Goal: Information Seeking & Learning: Learn about a topic

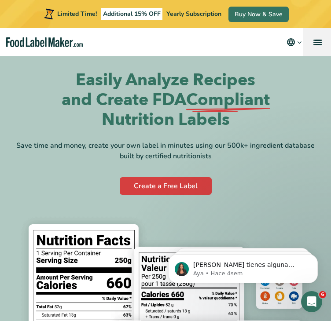
click at [313, 44] on link "menu" at bounding box center [317, 42] width 28 height 28
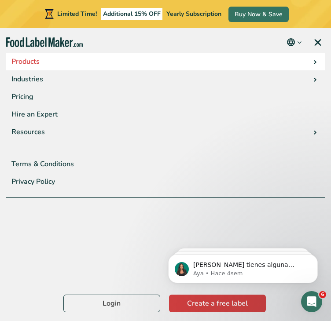
click at [315, 58] on link "Products" at bounding box center [165, 62] width 319 height 18
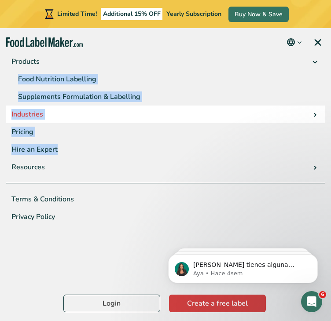
drag, startPoint x: 6, startPoint y: 75, endPoint x: 189, endPoint y: 109, distance: 186.6
click at [172, 135] on ul "Products Food Nutrition Labelling Supplements Formulation & Labelling Industrie…" at bounding box center [165, 143] width 319 height 180
click at [305, 115] on link "Industries" at bounding box center [165, 115] width 319 height 18
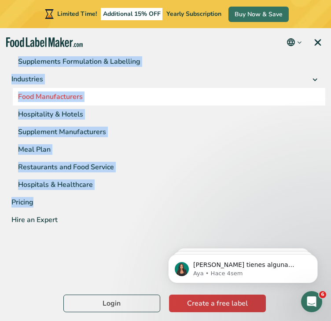
scroll to position [117, 0]
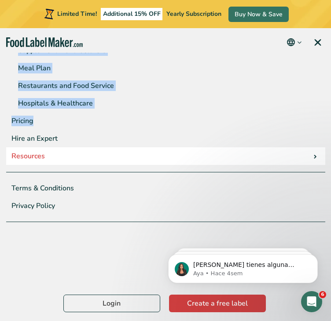
click at [309, 156] on link "Resources" at bounding box center [165, 156] width 319 height 18
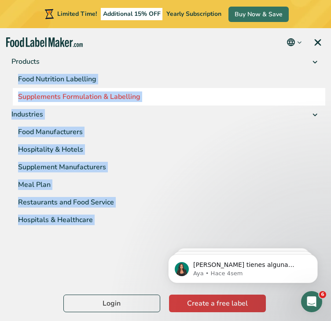
scroll to position [0, 0]
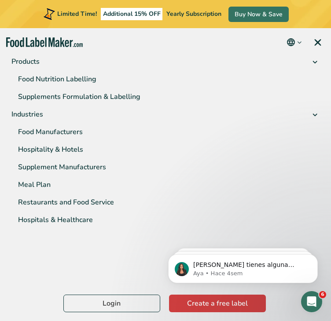
click at [110, 42] on nav "Products Food Nutrition Labelling Supplements Formulation & Labelling Industrie…" at bounding box center [165, 42] width 331 height 28
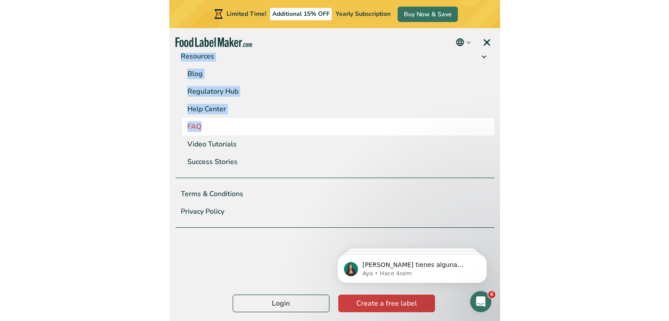
scroll to position [220, 0]
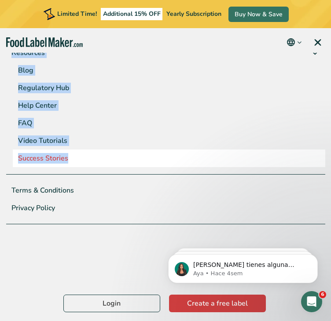
drag, startPoint x: 4, startPoint y: 59, endPoint x: 106, endPoint y: 154, distance: 139.7
click at [106, 154] on div "Products Food Nutrition Labelling Supplements Formulation & Labelling Industrie…" at bounding box center [165, 28] width 331 height 391
copy ul "Products Food Nutrition Labelling Supplements Formulation & Labelling Industrie…"
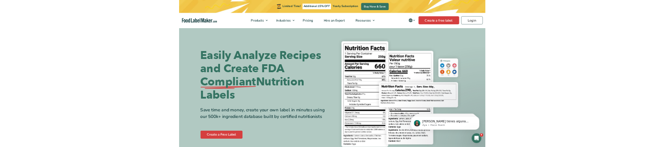
scroll to position [0, 0]
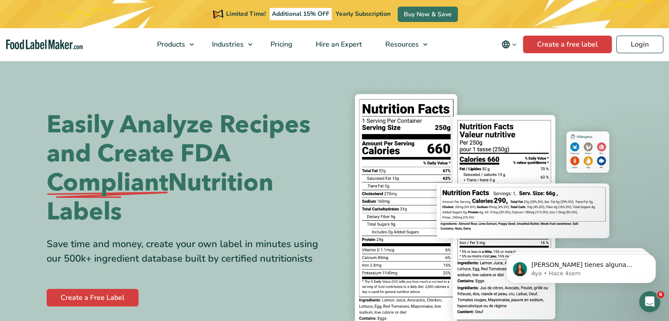
click at [517, 44] on icon "Change language" at bounding box center [514, 44] width 7 height 7
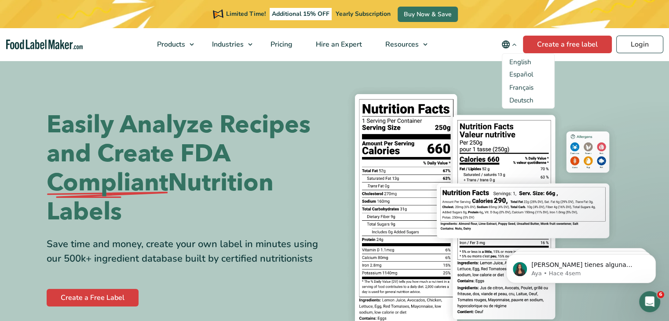
click at [517, 44] on icon "Change language" at bounding box center [514, 44] width 7 height 7
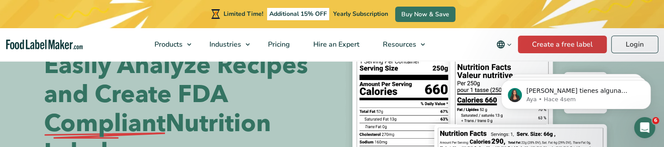
scroll to position [44, 0]
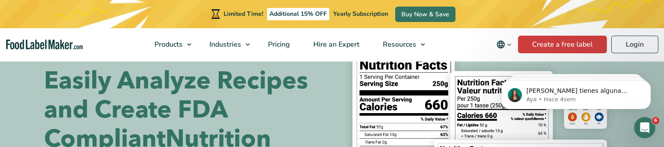
click at [238, 121] on h1 "Easily Analyze Recipes and Create FDA Compliant Nutrition Labels" at bounding box center [184, 124] width 281 height 116
click at [237, 109] on h1 "Easily Analyze Recipes and Create FDA Compliant Nutrition Labels" at bounding box center [184, 124] width 281 height 116
click at [278, 113] on h1 "Easily Analyze Recipes and Create FDA Compliant Nutrition Labels" at bounding box center [184, 124] width 281 height 116
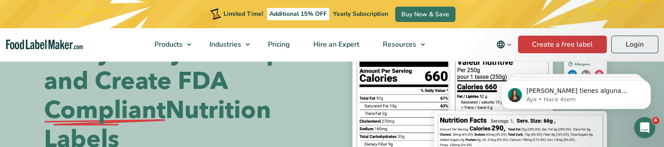
scroll to position [88, 0]
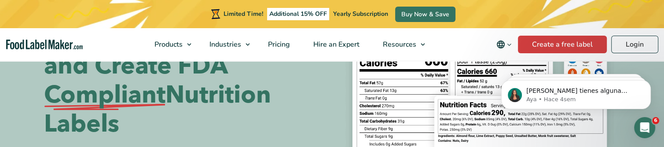
click at [159, 104] on span "Compliant" at bounding box center [104, 94] width 121 height 29
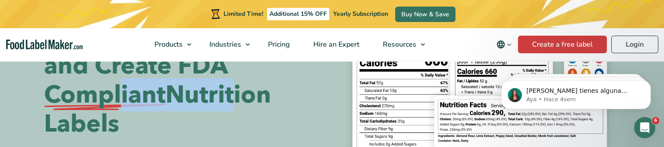
drag, startPoint x: 120, startPoint y: 96, endPoint x: 231, endPoint y: 96, distance: 111.3
click at [231, 96] on h1 "Easily Analyze Recipes and Create FDA Compliant Nutrition Labels" at bounding box center [184, 80] width 281 height 116
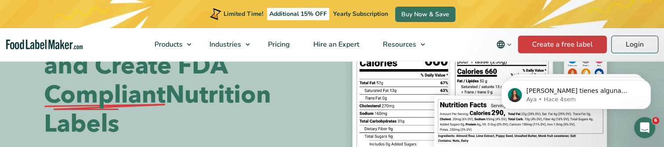
click at [218, 117] on h1 "Easily Analyze Recipes and Create FDA Compliant Nutrition Labels" at bounding box center [184, 80] width 281 height 116
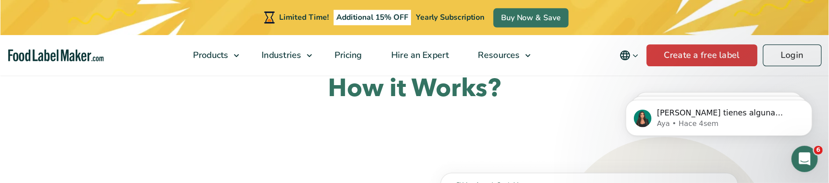
scroll to position [440, 0]
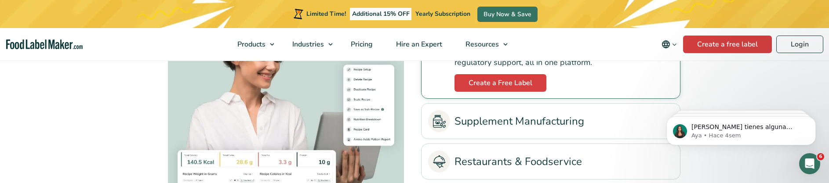
scroll to position [2089, 0]
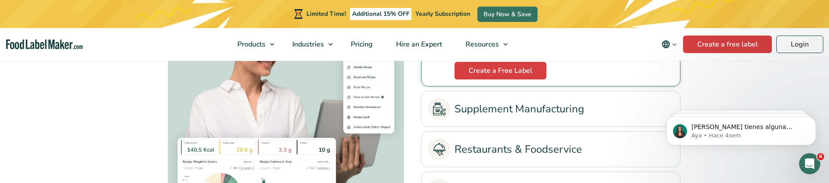
click at [503, 108] on link "Supplement Manufacturing" at bounding box center [550, 109] width 245 height 22
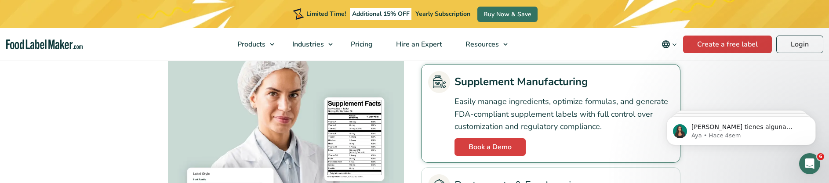
scroll to position [2034, 0]
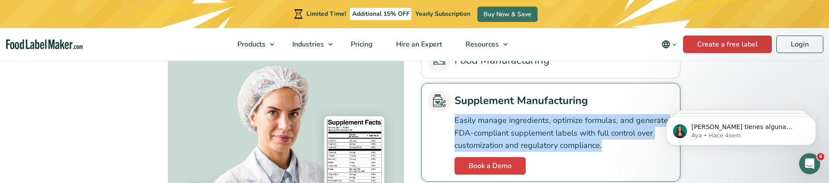
drag, startPoint x: 455, startPoint y: 118, endPoint x: 607, endPoint y: 147, distance: 155.3
click at [607, 147] on p "Easily manage ingredients, optimize formulas, and generate FDA-compliant supple…" at bounding box center [564, 133] width 219 height 38
copy p "Easily manage ingredients, optimize formulas, and generate FDA-compliant supple…"
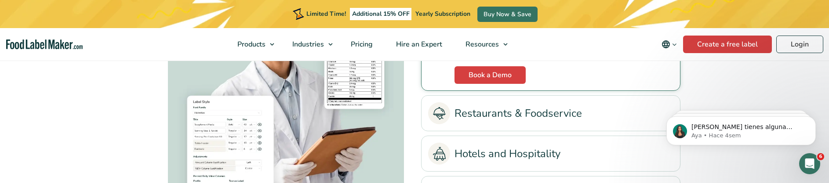
scroll to position [2144, 0]
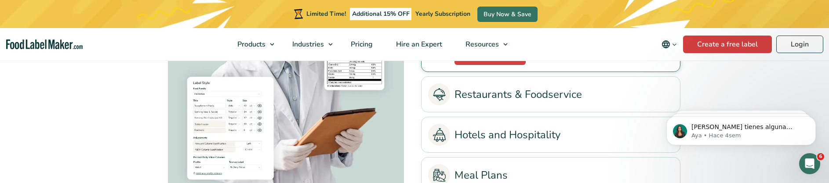
click at [505, 102] on link "Restaurants & Foodservice" at bounding box center [550, 95] width 245 height 22
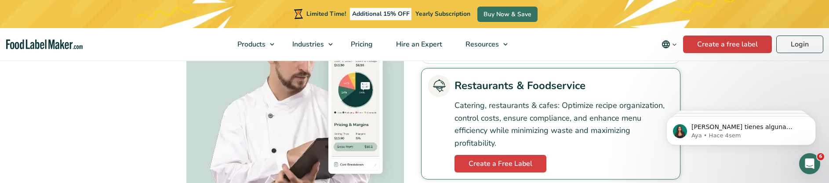
scroll to position [2089, 0]
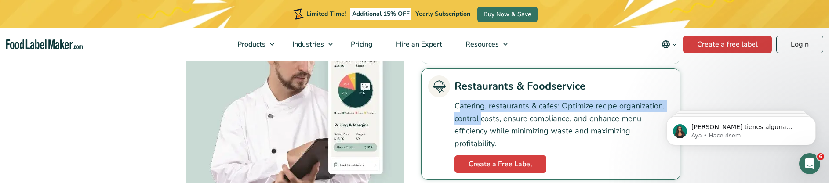
drag, startPoint x: 458, startPoint y: 106, endPoint x: 482, endPoint y: 121, distance: 27.8
click at [482, 121] on p "Catering, restaurants & cafes: Optimize recipe organization, control costs, ens…" at bounding box center [564, 125] width 219 height 51
click at [457, 110] on p "Catering, restaurants & cafes: Optimize recipe organization, control costs, ens…" at bounding box center [564, 125] width 219 height 51
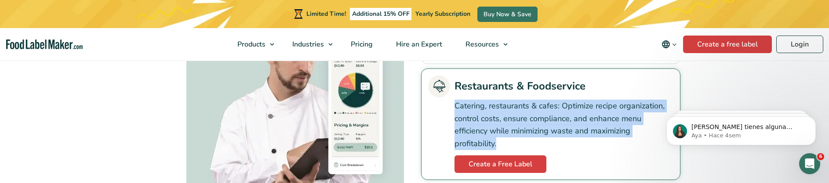
drag, startPoint x: 456, startPoint y: 104, endPoint x: 498, endPoint y: 139, distance: 54.6
click at [498, 139] on p "Catering, restaurants & cafes: Optimize recipe organization, control costs, ens…" at bounding box center [564, 125] width 219 height 51
copy p "Catering, restaurants & cafes: Optimize recipe organization, control costs, ens…"
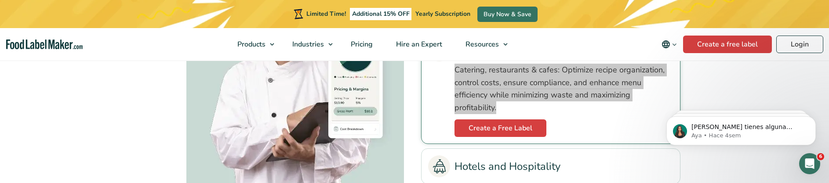
scroll to position [2144, 0]
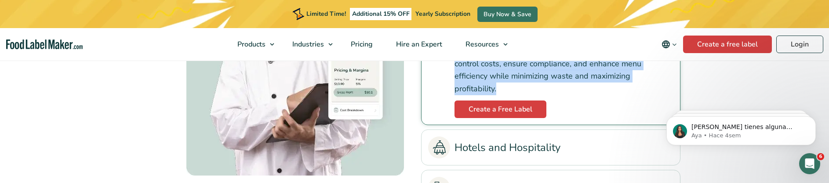
click at [517, 145] on link "Hotels and Hospitality" at bounding box center [550, 148] width 245 height 22
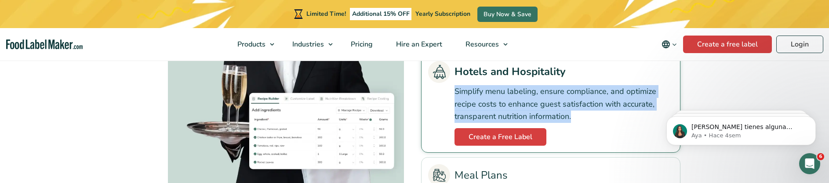
drag, startPoint x: 454, startPoint y: 91, endPoint x: 578, endPoint y: 117, distance: 126.7
click at [578, 117] on div "Simplify menu labeling, ensure compliance, and optimize recipe costs to enhance…" at bounding box center [550, 114] width 245 height 63
copy p "Simplify menu labeling, ensure compliance, and optimize recipe costs to enhance…"
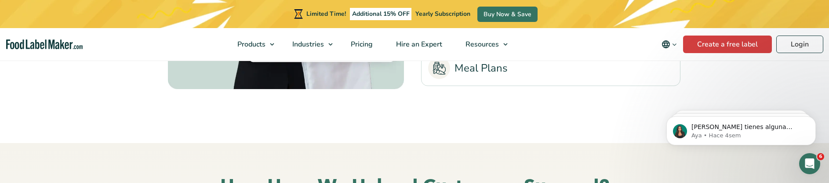
scroll to position [2254, 0]
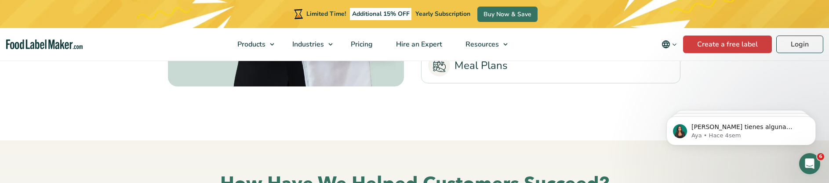
click at [589, 73] on link "Meal Plans" at bounding box center [550, 66] width 245 height 22
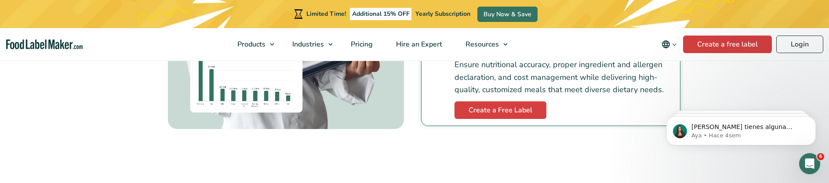
scroll to position [2144, 0]
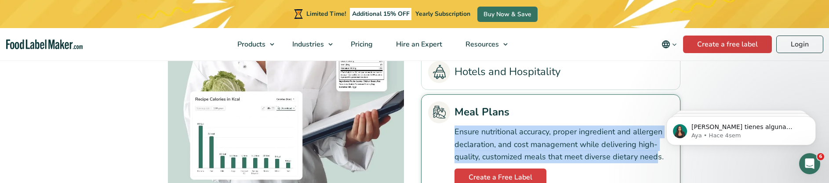
drag, startPoint x: 455, startPoint y: 132, endPoint x: 656, endPoint y: 157, distance: 202.5
click at [656, 157] on p "Ensure nutritional accuracy, proper ingredient and allergen declaration, and co…" at bounding box center [564, 145] width 219 height 38
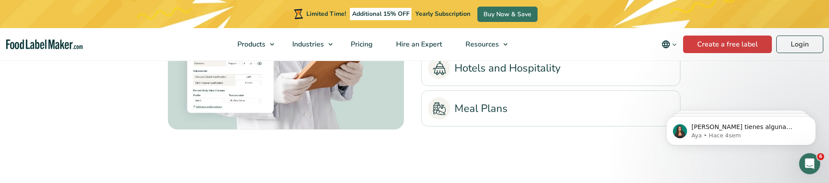
scroll to position [2223, 0]
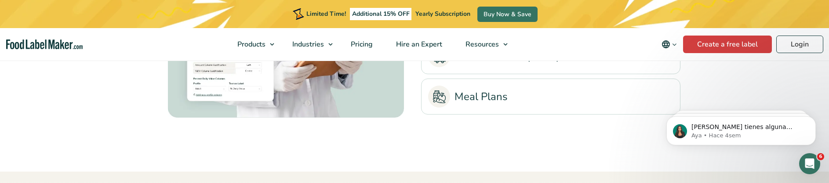
click at [523, 100] on link "Meal Plans" at bounding box center [550, 97] width 245 height 22
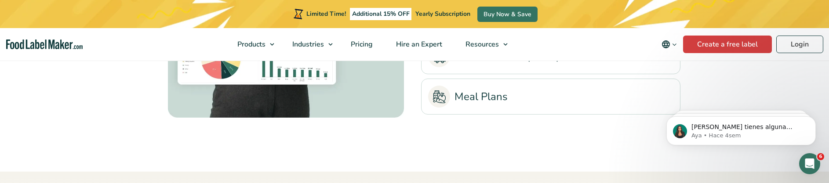
click at [544, 95] on link "Meal Plans" at bounding box center [550, 97] width 245 height 22
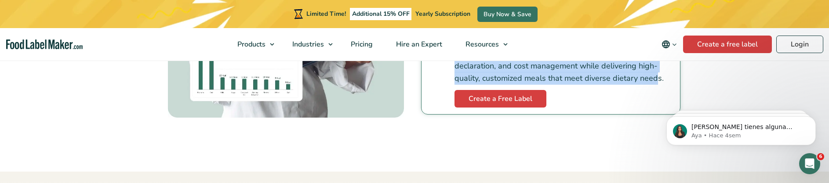
click at [649, 84] on p "Ensure nutritional accuracy, proper ingredient and allergen declaration, and co…" at bounding box center [564, 66] width 219 height 38
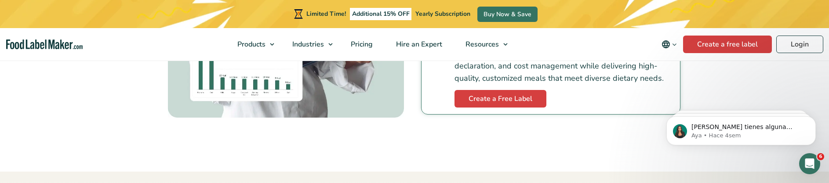
scroll to position [2168, 0]
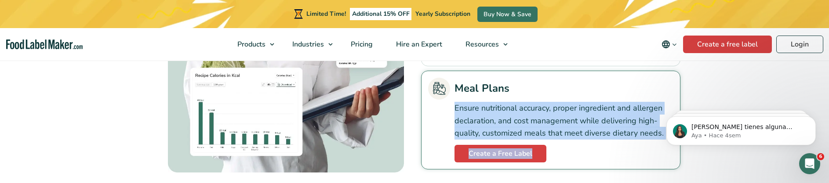
drag, startPoint x: 1109, startPoint y: 206, endPoint x: 654, endPoint y: 129, distance: 461.5
copy p "Ensure nutritional accuracy, proper ingredient and allergen declaration, and co…"
click at [515, 127] on p "Ensure nutritional accuracy, proper ingredient and allergen declaration, and co…" at bounding box center [564, 121] width 219 height 38
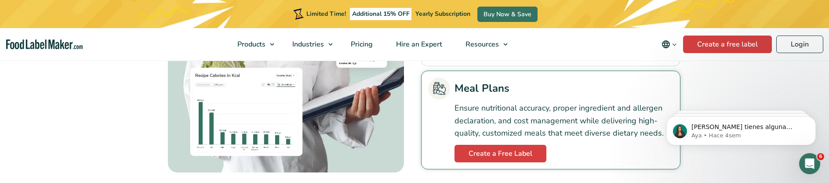
click at [468, 105] on p "Ensure nutritional accuracy, proper ingredient and allergen declaration, and co…" at bounding box center [564, 121] width 219 height 38
click at [466, 109] on p "Ensure nutritional accuracy, proper ingredient and allergen declaration, and co…" at bounding box center [564, 121] width 219 height 38
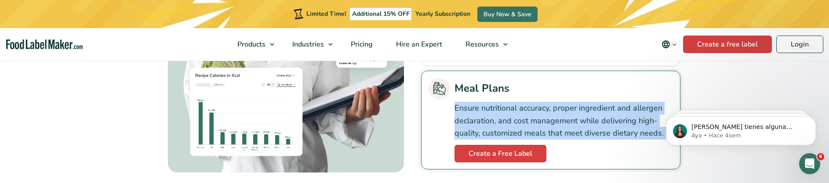
click at [466, 109] on p "Ensure nutritional accuracy, proper ingredient and allergen declaration, and co…" at bounding box center [564, 121] width 219 height 38
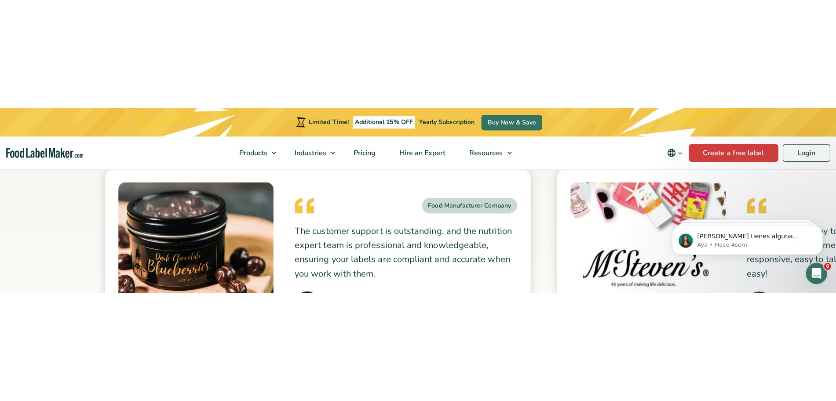
scroll to position [2387, 0]
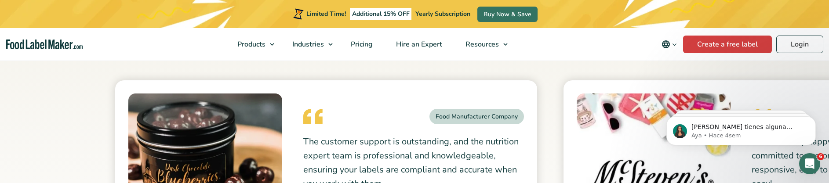
drag, startPoint x: 320, startPoint y: 140, endPoint x: 351, endPoint y: 147, distance: 32.1
click at [351, 147] on p "The customer support is outstanding, and the nutrition expert team is professio…" at bounding box center [413, 163] width 221 height 56
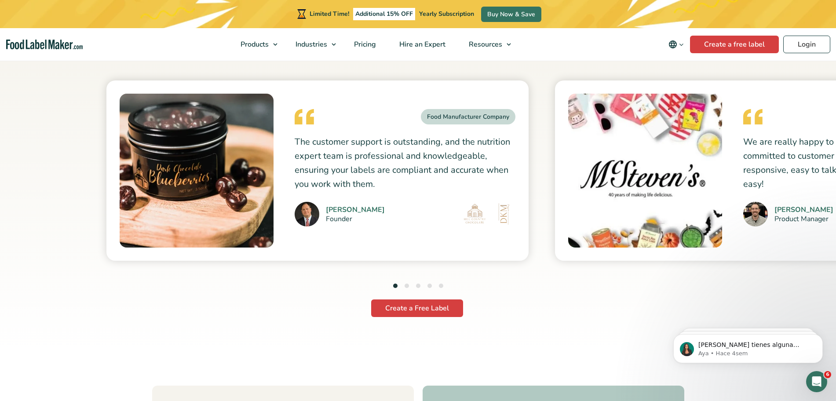
click at [453, 153] on p "The customer support is outstanding, and the nutrition expert team is professio…" at bounding box center [405, 163] width 221 height 56
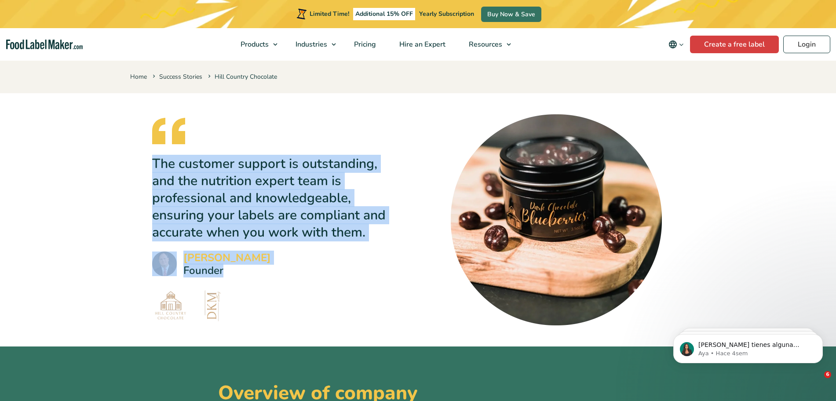
click at [223, 270] on blockquote "The customer support is outstanding, and the nutrition expert team is professio…" at bounding box center [270, 197] width 237 height 159
copy blockquote "The customer support is outstanding, and the nutrition expert team is professio…"
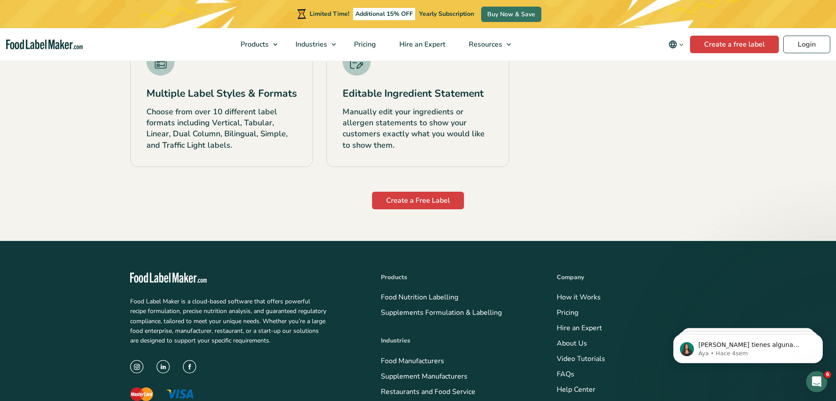
scroll to position [2102, 0]
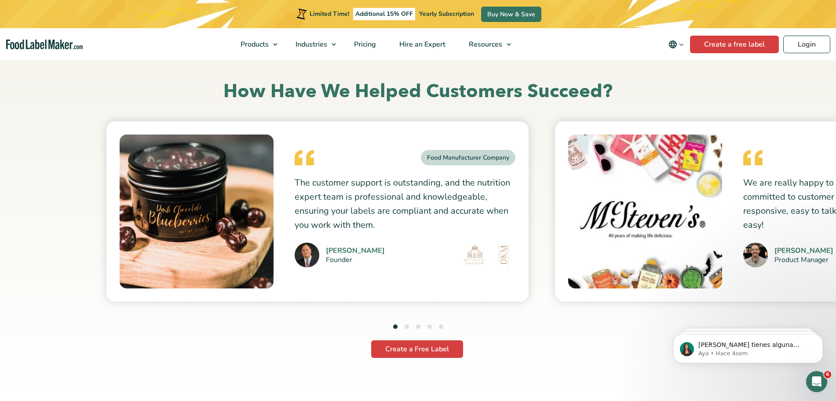
click at [408, 327] on button "2" at bounding box center [407, 327] width 4 height 4
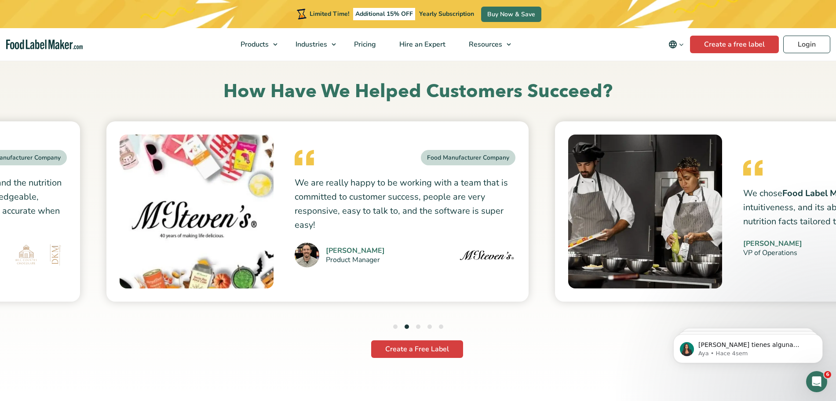
click at [149, 97] on h2 "How Have We Helped Customers Succeed?" at bounding box center [418, 92] width 576 height 24
click at [392, 197] on p "We are really happy to be working with a team that is committed to customer suc…" at bounding box center [405, 204] width 221 height 56
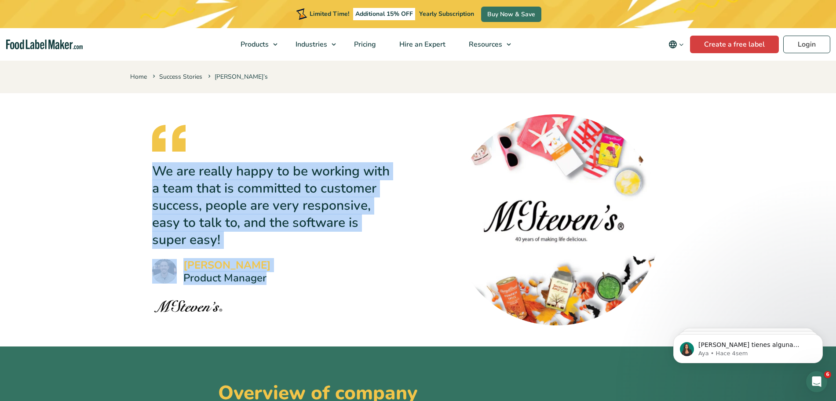
drag, startPoint x: 0, startPoint y: 0, endPoint x: 276, endPoint y: 281, distance: 393.4
click at [276, 281] on div "We are really happy to be working with a team that is committed to customer suc…" at bounding box center [418, 219] width 545 height 211
copy blockquote "We are really happy to be working with a team that is committed to customer suc…"
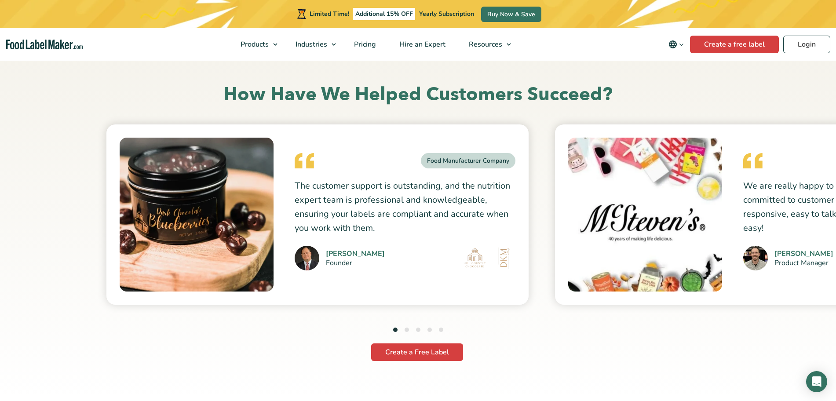
click at [419, 331] on button "3" at bounding box center [418, 330] width 4 height 4
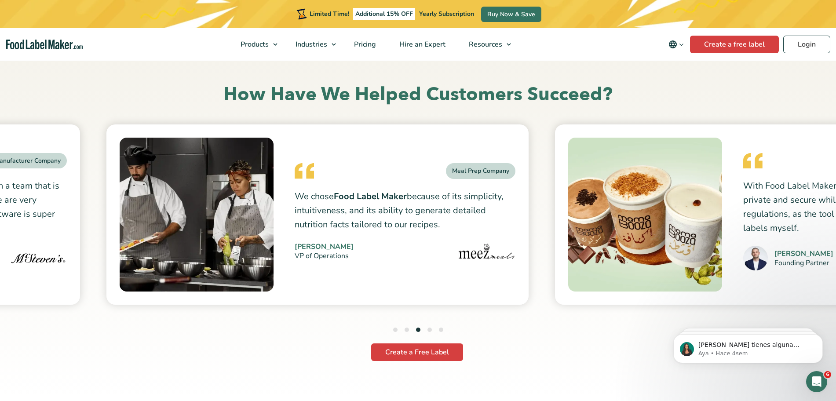
click at [334, 205] on p "We chose Food Label Maker because of its simplicity, intuitiveness, and its abi…" at bounding box center [405, 211] width 221 height 42
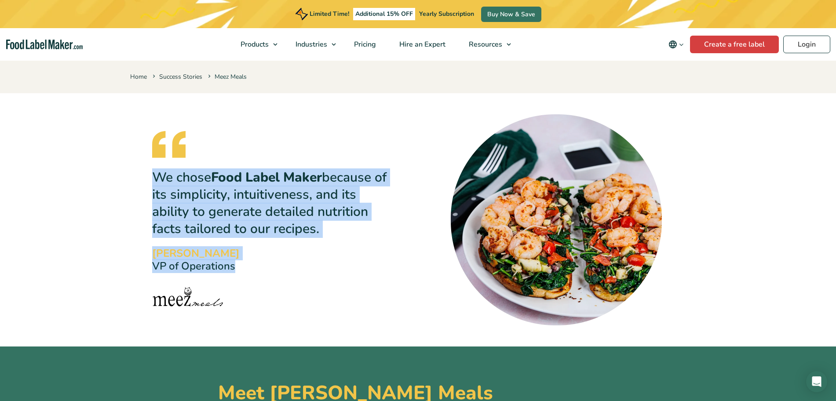
click at [234, 263] on blockquote "We chose Food Label Maker because of its simplicity, intuitiveness, and its abi…" at bounding box center [270, 201] width 237 height 140
copy blockquote "We chose Food Label Maker because of its simplicity, intuitiveness, and its abi…"
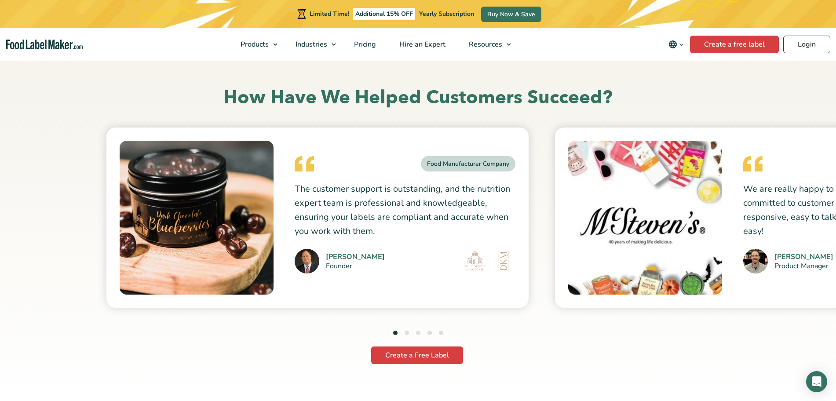
click at [419, 336] on li "3" at bounding box center [418, 334] width 4 height 12
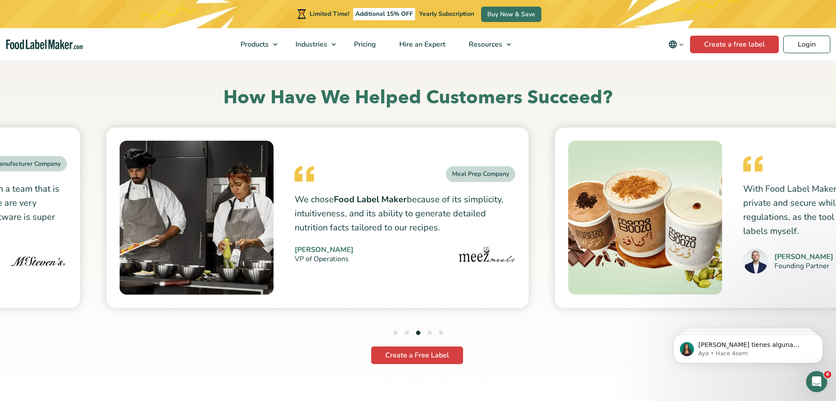
click at [430, 333] on button "4" at bounding box center [429, 333] width 4 height 4
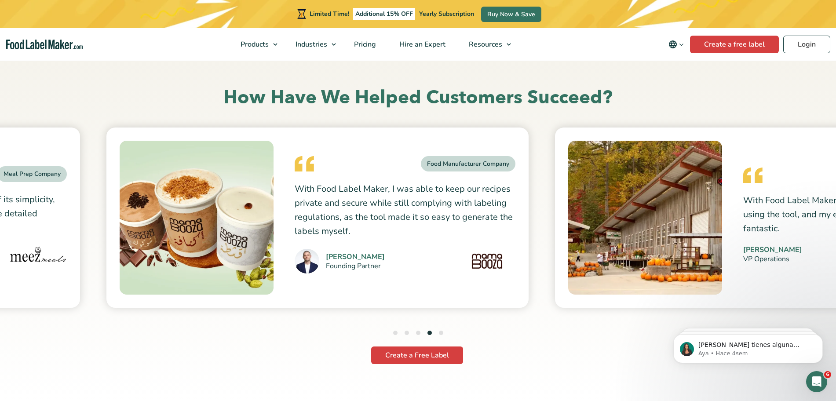
drag, startPoint x: 295, startPoint y: 188, endPoint x: 335, endPoint y: 212, distance: 46.4
click at [335, 212] on p "With Food Label Maker, I was able to keep our recipes private and secure while …" at bounding box center [405, 210] width 221 height 56
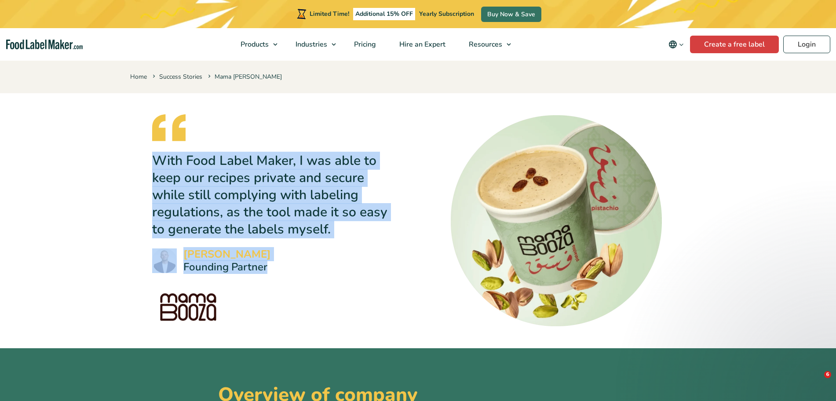
drag, startPoint x: 153, startPoint y: 159, endPoint x: 278, endPoint y: 266, distance: 164.4
click at [278, 266] on blockquote "With Food Label Maker, I was able to keep our recipes private and secure while …" at bounding box center [270, 193] width 237 height 159
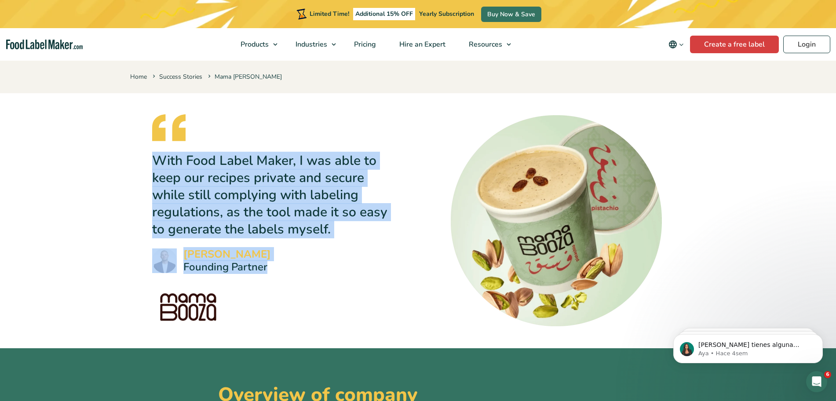
copy blockquote "With Food Label Maker, I was able to keep our recipes private and secure while …"
click at [120, 165] on section "With Food Label Maker, I was able to keep our recipes private and secure while …" at bounding box center [418, 220] width 836 height 213
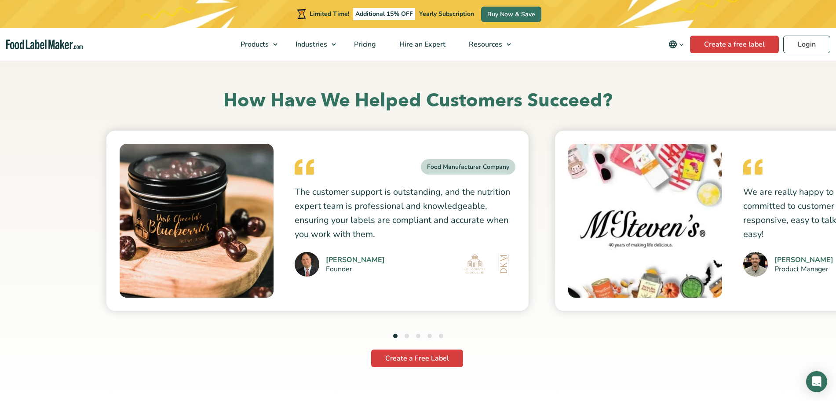
click at [426, 336] on ul "1 2 3 4 5" at bounding box center [418, 337] width 50 height 12
click at [431, 336] on button "4" at bounding box center [429, 336] width 4 height 4
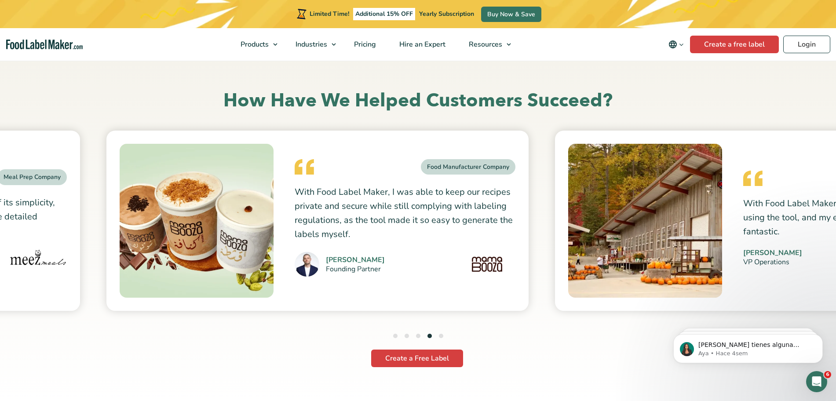
click at [440, 336] on button "5" at bounding box center [441, 336] width 4 height 4
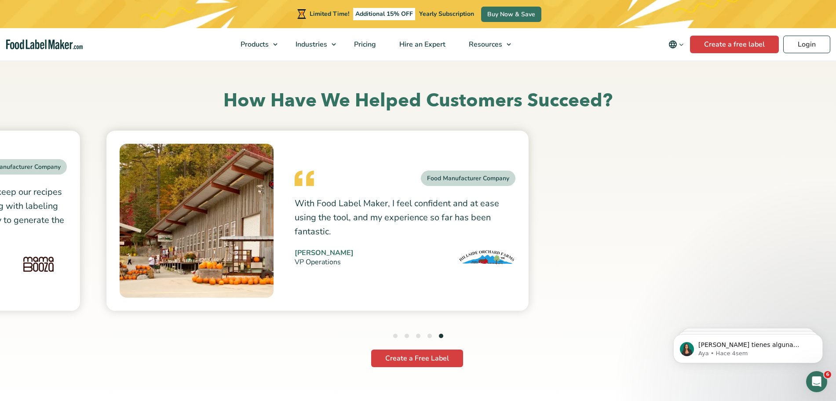
click at [301, 201] on p "With Food Label Maker, I feel confident and at ease using the tool, and my expe…" at bounding box center [405, 218] width 221 height 42
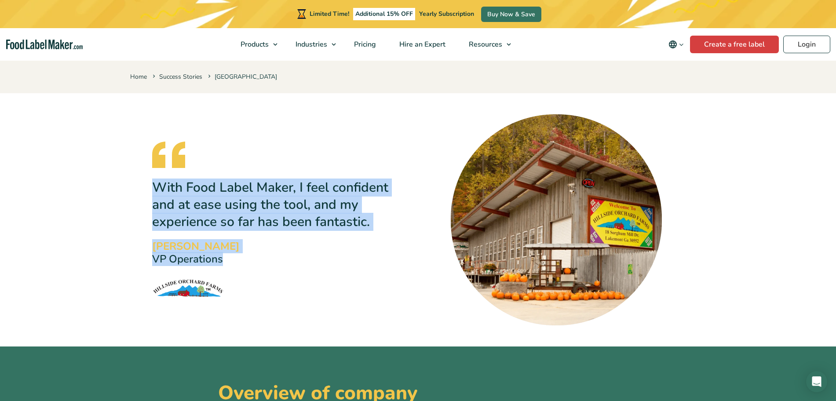
click at [227, 263] on div "With Food Label Maker, I feel confident and at ease using the tool, and my expe…" at bounding box center [418, 219] width 545 height 211
copy blockquote "With Food Label Maker, I feel confident and at ease using the tool, and my expe…"
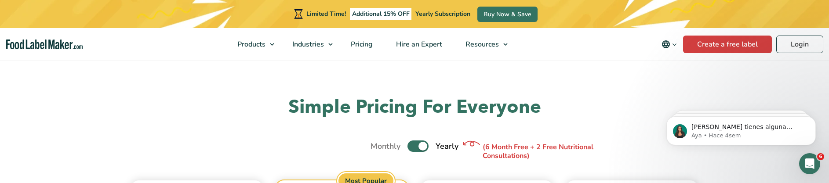
scroll to position [3104, 0]
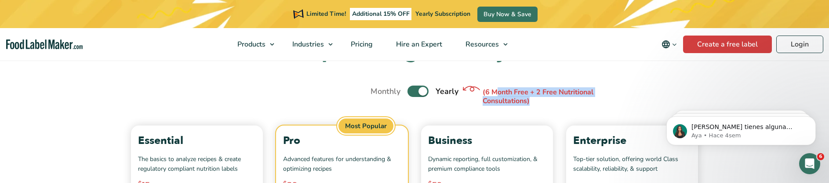
drag, startPoint x: 496, startPoint y: 93, endPoint x: 556, endPoint y: 99, distance: 60.6
click at [556, 99] on p "(6 Month Free + 2 Free Nutritional Consultations)" at bounding box center [549, 97] width 132 height 18
drag, startPoint x: 483, startPoint y: 92, endPoint x: 532, endPoint y: 100, distance: 48.9
click at [532, 100] on p "(6 Month Free + 2 Free Nutritional Consultations)" at bounding box center [549, 97] width 132 height 18
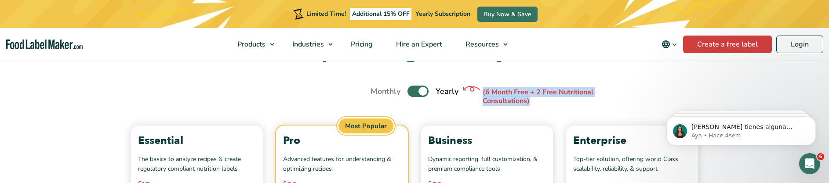
copy p "(6 Month Free + 2 Free Nutritional Consultations)"
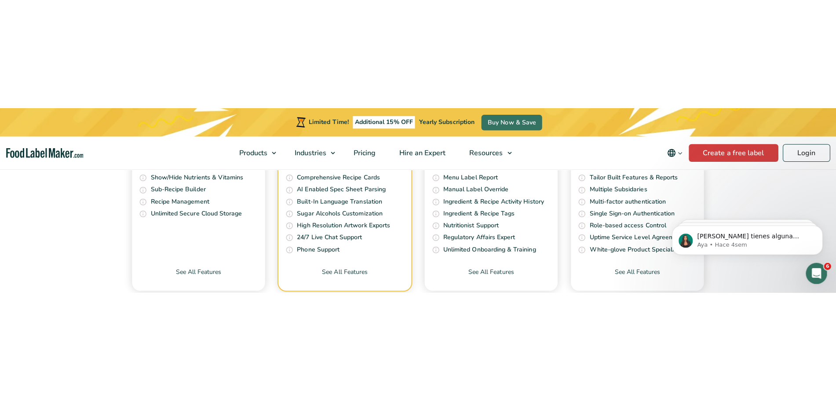
scroll to position [3300, 0]
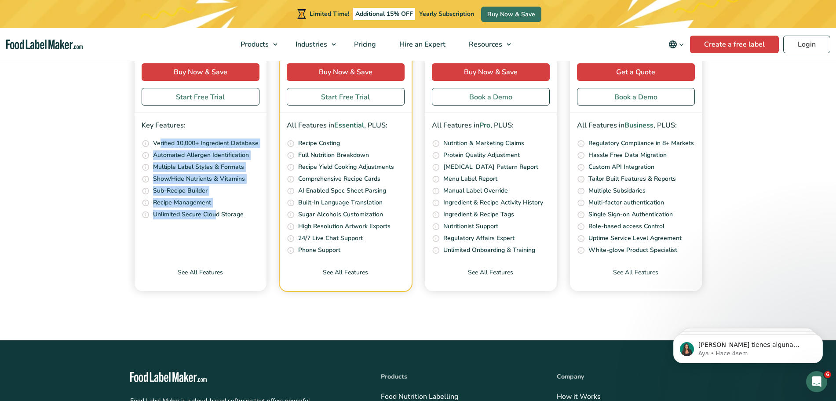
drag, startPoint x: 161, startPoint y: 143, endPoint x: 203, endPoint y: 187, distance: 60.7
click at [217, 183] on ul "Access our ever growing ingredients database that is continuously reviewed and …" at bounding box center [201, 179] width 118 height 81
drag, startPoint x: 141, startPoint y: 122, endPoint x: 244, endPoint y: 270, distance: 179.7
click at [244, 183] on div "Essential The basics to analyze recipes & create regulatory compliant nutrition…" at bounding box center [201, 110] width 132 height 361
click at [244, 183] on link "See All Features" at bounding box center [201, 279] width 132 height 23
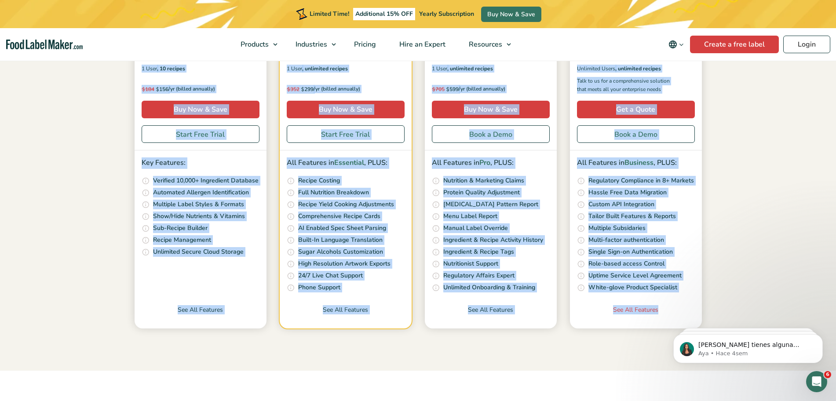
drag, startPoint x: 139, startPoint y: 200, endPoint x: 663, endPoint y: 310, distance: 535.3
click at [663, 310] on div "Essential The basics to analyze recipes & create regulatory compliant nutrition…" at bounding box center [418, 147] width 576 height 361
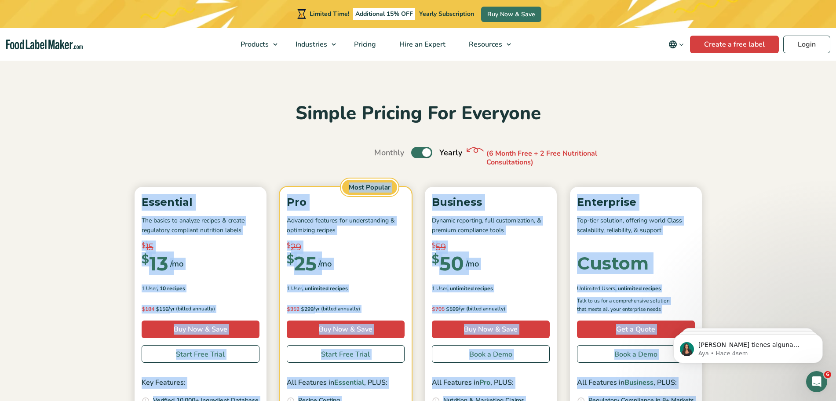
copy div "Essential The basics to analyze recipes & create regulatory compliant nutrition…"
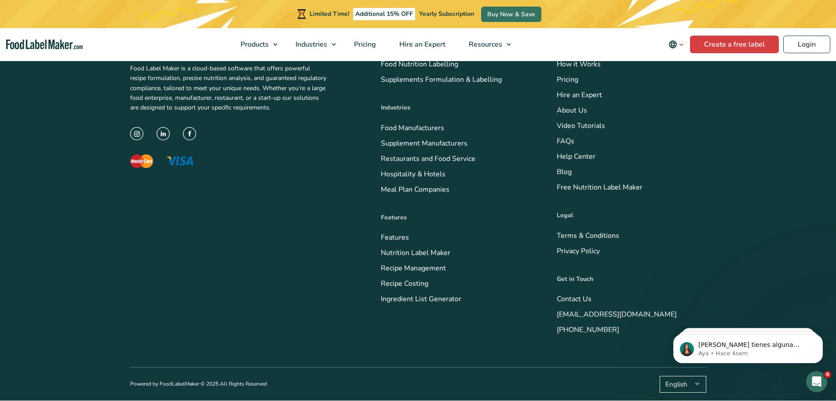
drag, startPoint x: 139, startPoint y: 190, endPoint x: 665, endPoint y: 251, distance: 529.0
copy div "Essential The basics to analyze recipes & create regulatory compliant nutrition…"
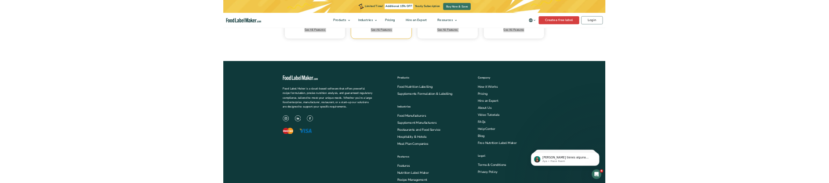
scroll to position [3215, 0]
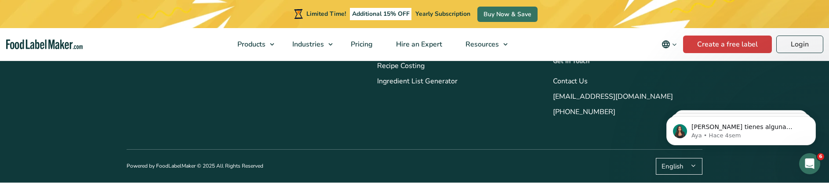
scroll to position [3599, 0]
click at [693, 166] on icon at bounding box center [690, 166] width 13 height 7
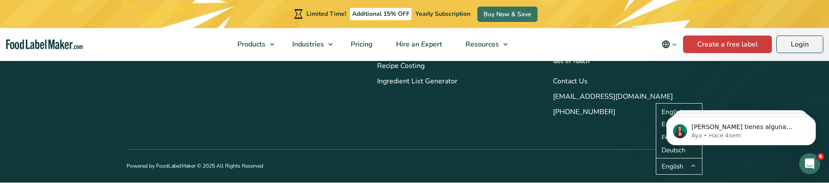
click at [682, 85] on li "Contact Us" at bounding box center [628, 82] width 150 height 12
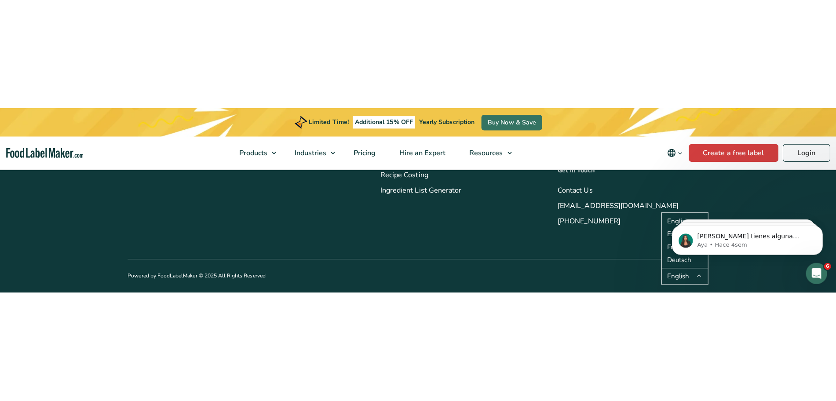
scroll to position [3632, 0]
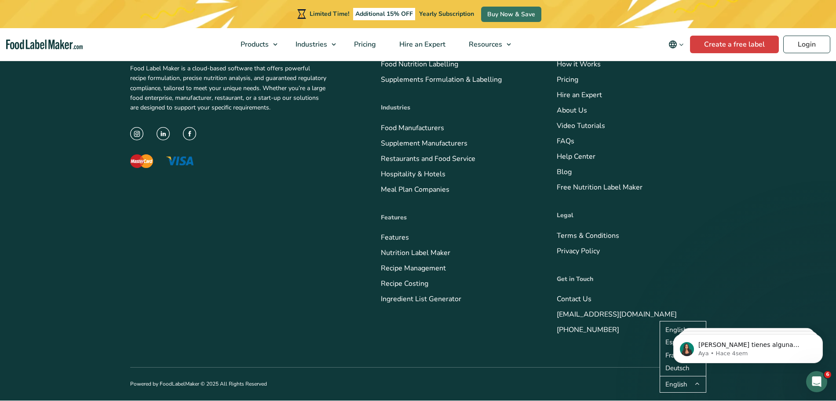
click at [674, 383] on button "English" at bounding box center [683, 384] width 47 height 17
click at [677, 384] on button "English" at bounding box center [683, 384] width 47 height 17
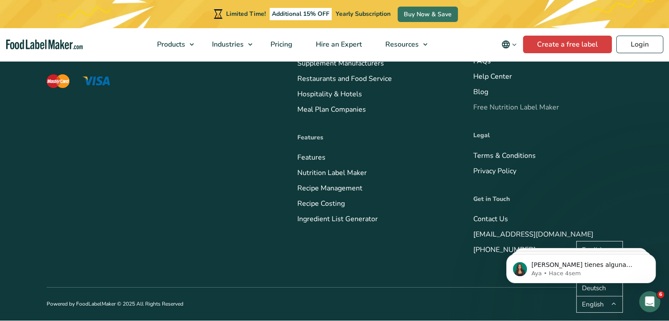
scroll to position [3709, 0]
click at [111, 260] on div "Food Label Maker is a cloud-based software that offers powerful recipe formulat…" at bounding box center [335, 107] width 576 height 359
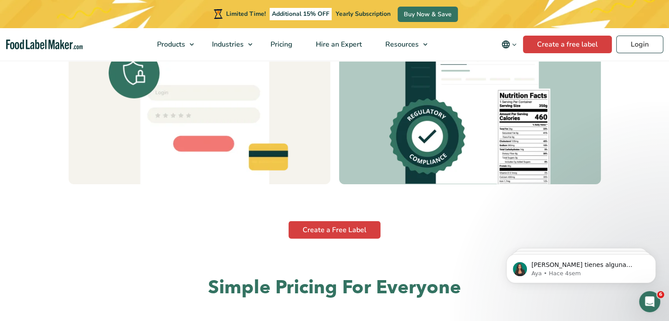
scroll to position [2507, 0]
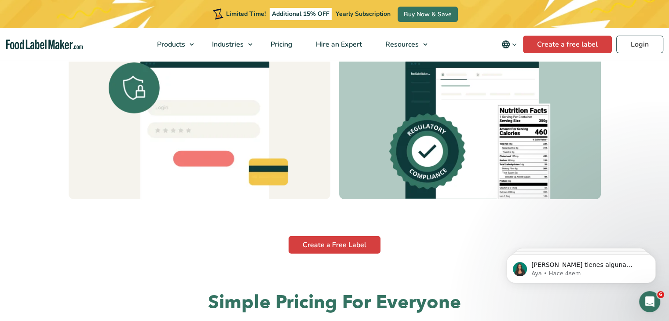
click at [345, 164] on button "4" at bounding box center [346, 166] width 4 height 4
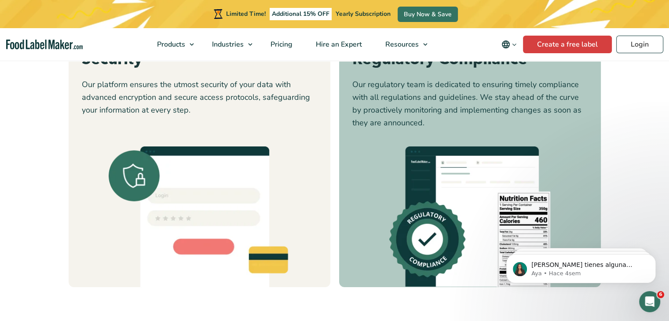
scroll to position [2419, 0]
click at [358, 255] on button "5" at bounding box center [357, 254] width 4 height 4
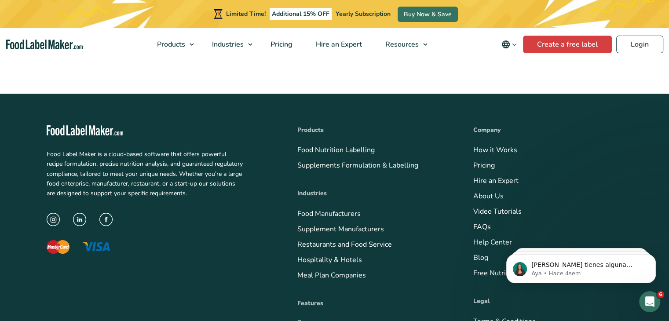
scroll to position [3166, 0]
